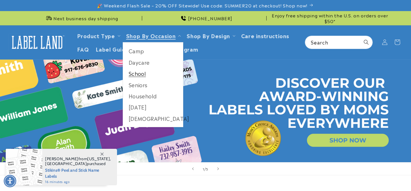
click at [139, 191] on iframe at bounding box center [205, 191] width 411 height 0
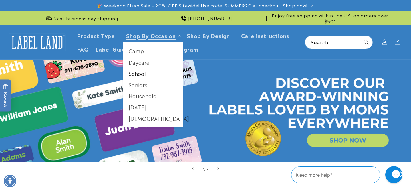
click at [140, 73] on link "School" at bounding box center [153, 73] width 60 height 11
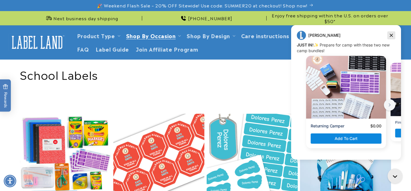
click at [392, 37] on icon "Dismiss campaign" at bounding box center [392, 35] width 6 height 7
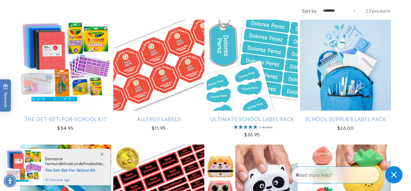
scroll to position [95, 0]
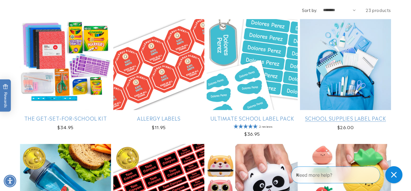
click at [353, 115] on link "School Supplies Label Pack" at bounding box center [345, 118] width 91 height 7
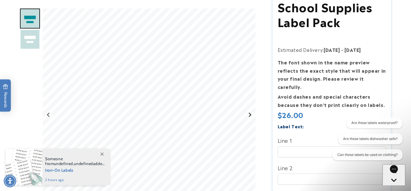
click at [252, 117] on icon "Next slide" at bounding box center [250, 115] width 5 height 5
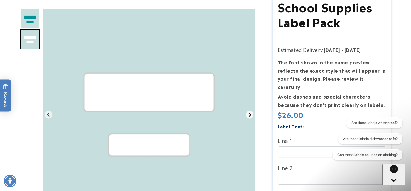
click at [252, 117] on icon "Go to first slide" at bounding box center [250, 115] width 5 height 5
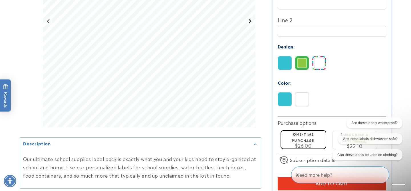
scroll to position [222, 0]
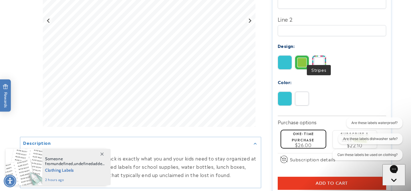
click at [318, 56] on img at bounding box center [320, 63] width 14 height 14
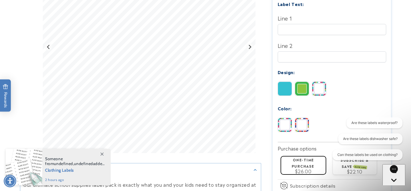
scroll to position [196, 0]
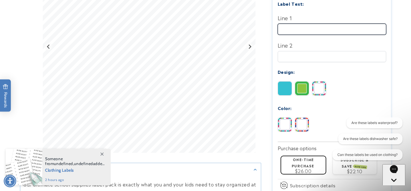
click at [305, 24] on input "Line 1" at bounding box center [332, 29] width 109 height 11
type input "******"
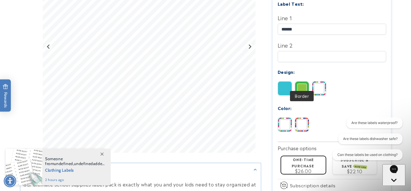
click at [305, 82] on img at bounding box center [302, 89] width 14 height 14
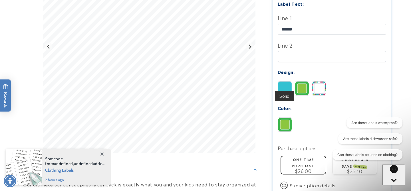
click at [287, 83] on img at bounding box center [285, 89] width 14 height 14
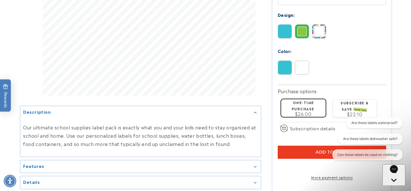
scroll to position [318, 0]
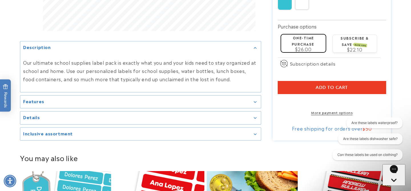
click at [177, 100] on div "Features" at bounding box center [140, 102] width 235 height 4
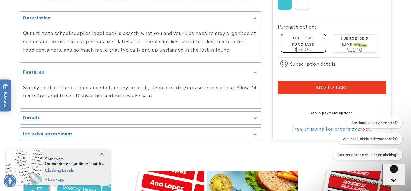
click at [177, 112] on summary "Details" at bounding box center [140, 118] width 241 height 13
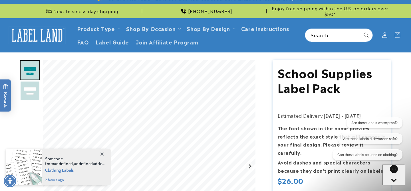
scroll to position [0, 0]
